Goal: Task Accomplishment & Management: Manage account settings

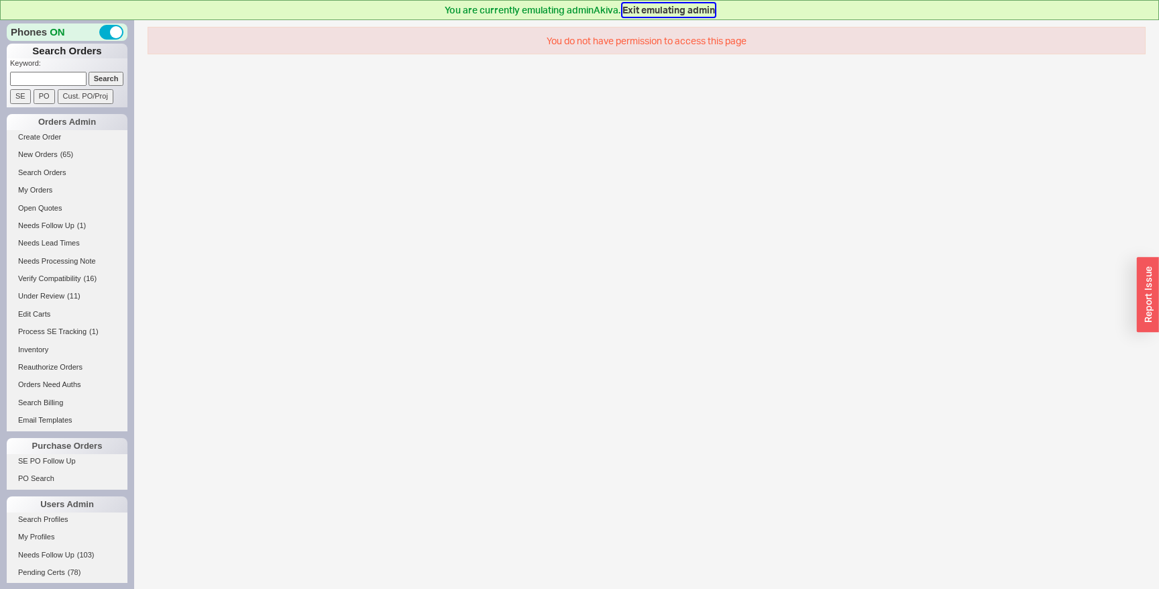
click at [659, 5] on button "Exit emulating admin" at bounding box center [669, 9] width 93 height 13
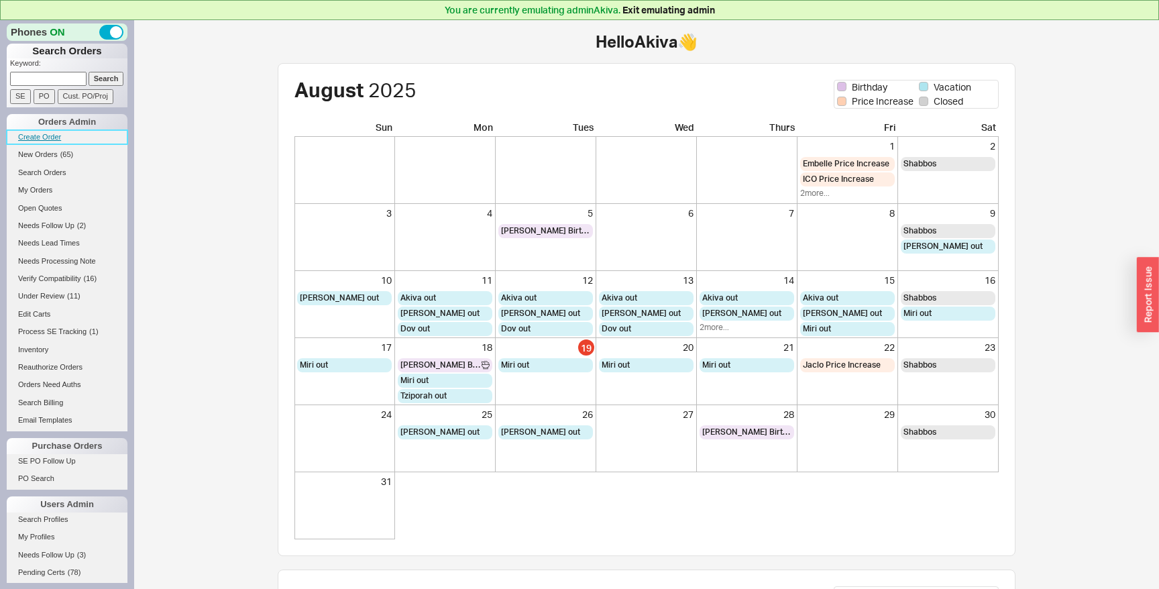
click at [54, 138] on link "Create Order" at bounding box center [67, 137] width 121 height 14
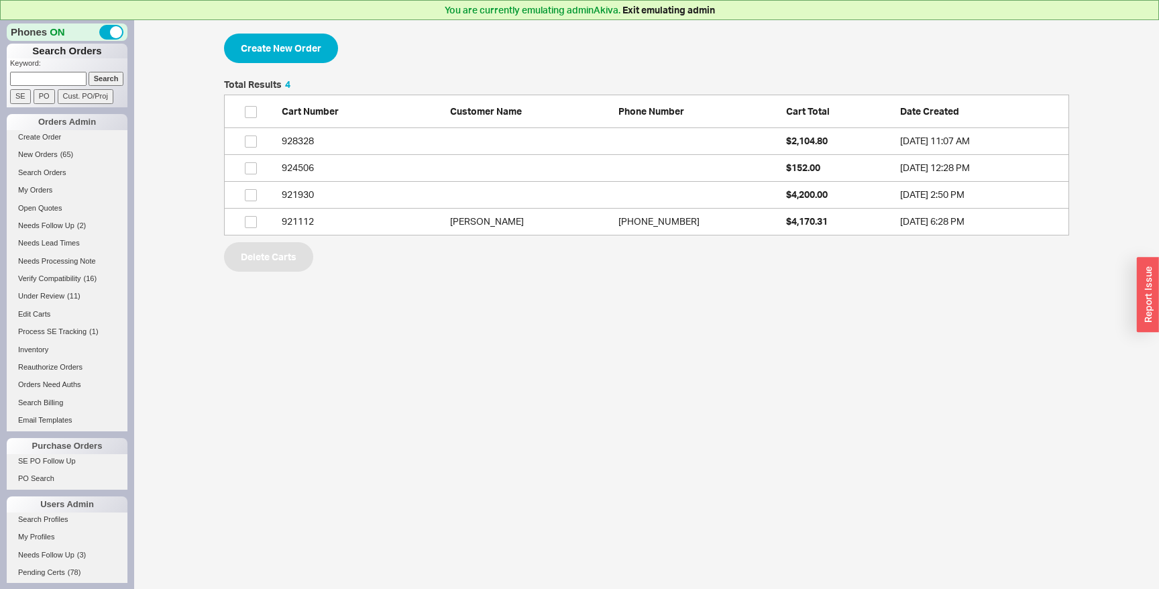
scroll to position [156, 845]
click at [503, 145] on link "928328 $2,104.80 7/15/25 11:07 AM" at bounding box center [646, 141] width 845 height 27
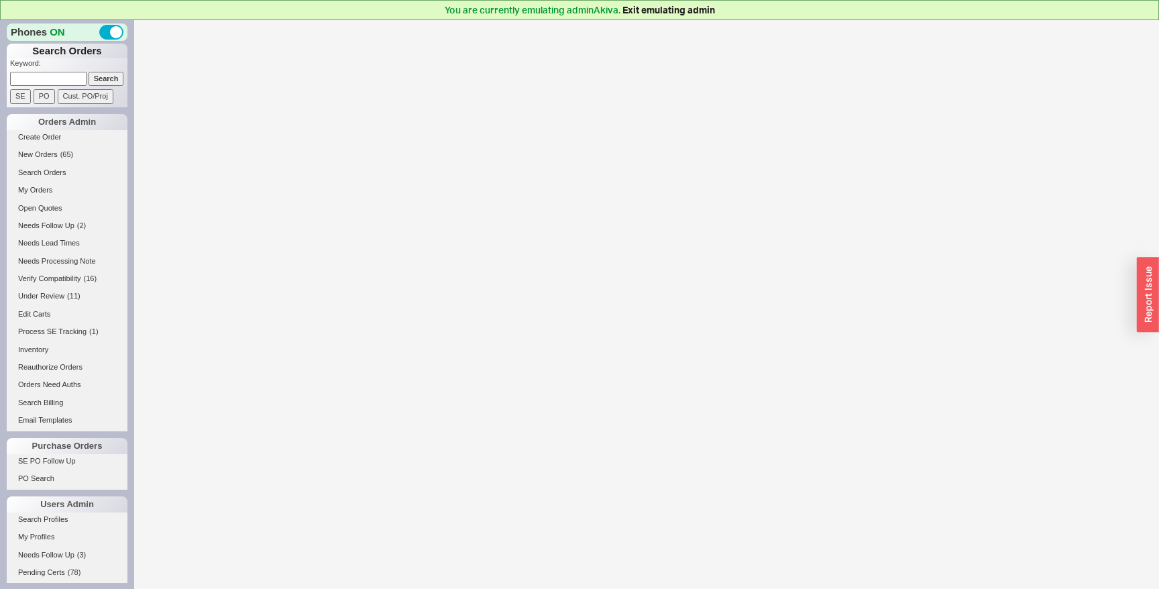
select select "3"
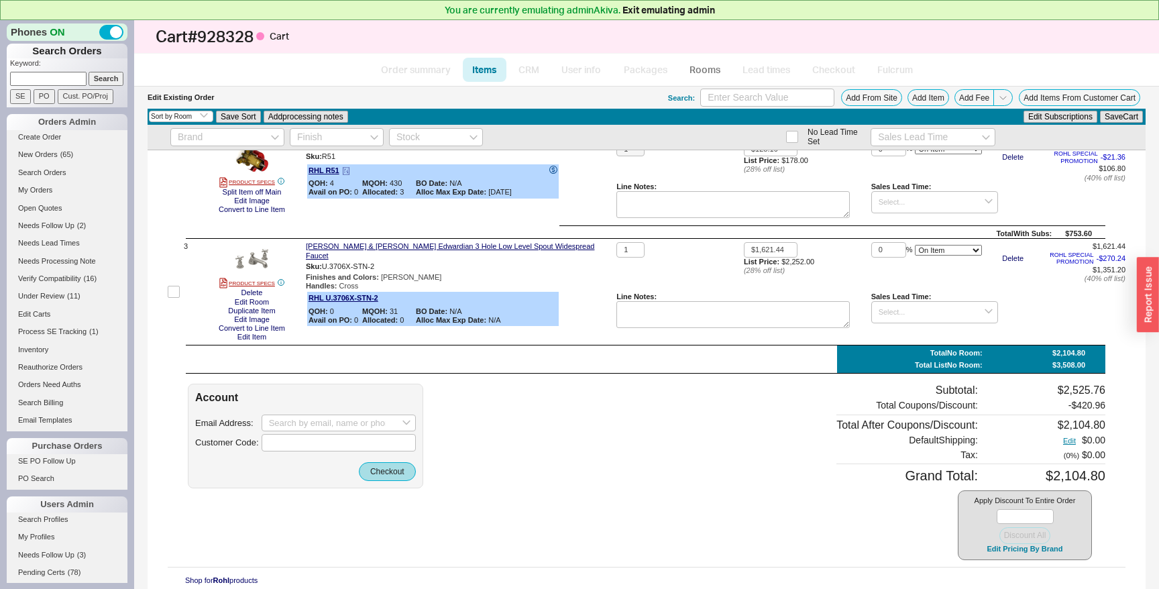
scroll to position [177, 0]
